Goal: Information Seeking & Learning: Check status

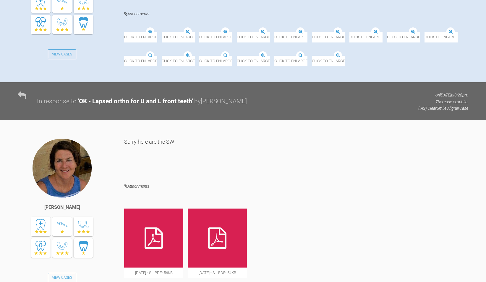
scroll to position [164, 0]
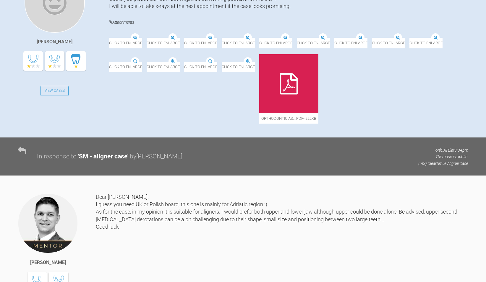
scroll to position [186, 0]
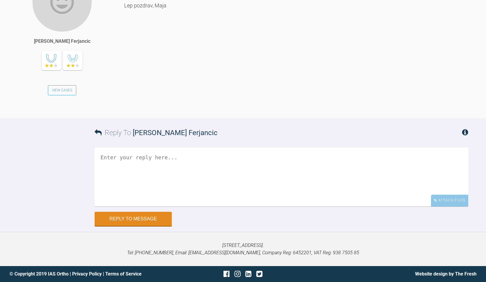
scroll to position [818, 0]
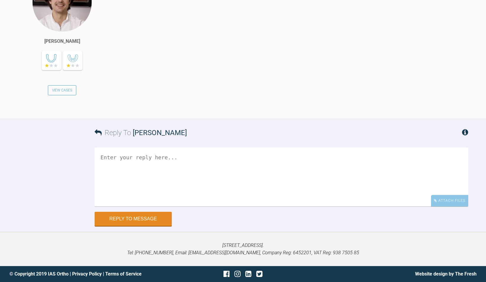
scroll to position [1108, 0]
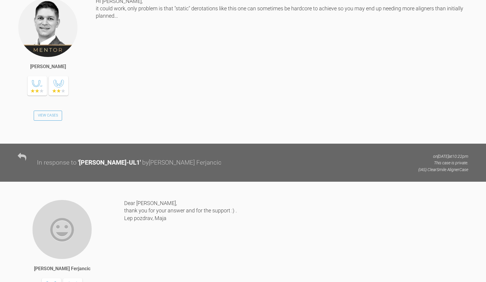
scroll to position [361, 0]
